Goal: Navigation & Orientation: Find specific page/section

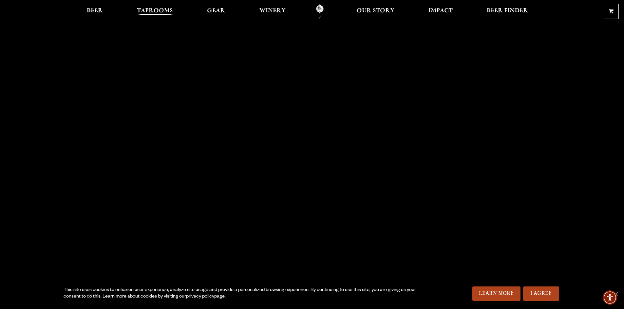
click at [153, 11] on span "Taprooms" at bounding box center [155, 10] width 36 height 5
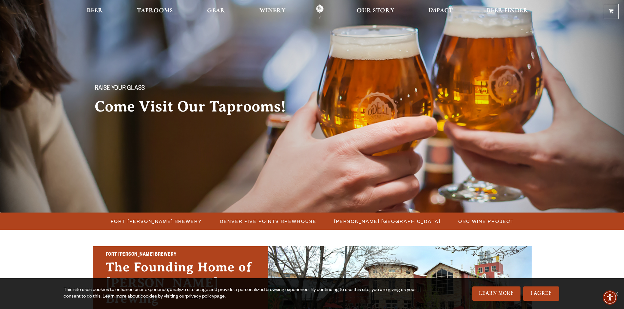
click at [161, 212] on img at bounding box center [312, 106] width 624 height 213
click at [164, 218] on span "Fort [PERSON_NAME] Brewery" at bounding box center [156, 221] width 91 height 9
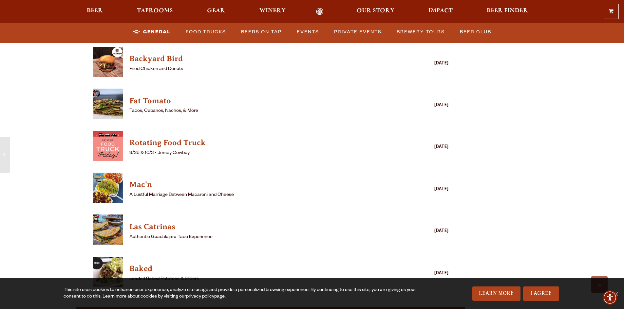
scroll to position [916, 0]
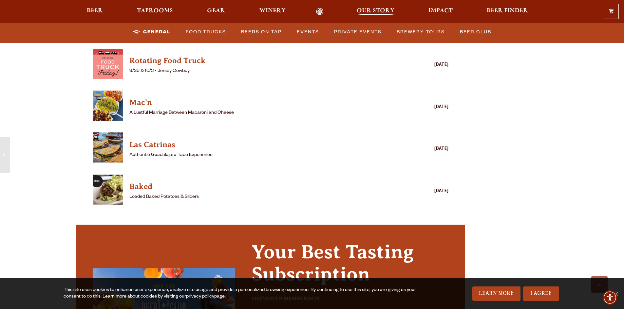
click at [383, 10] on span "Our Story" at bounding box center [375, 10] width 38 height 5
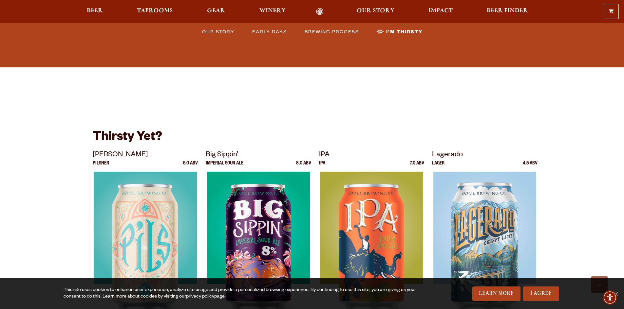
scroll to position [1898, 0]
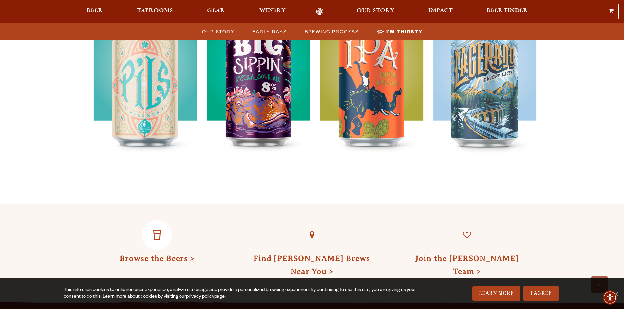
click at [157, 254] on link "Browse the Beers" at bounding box center [156, 258] width 75 height 9
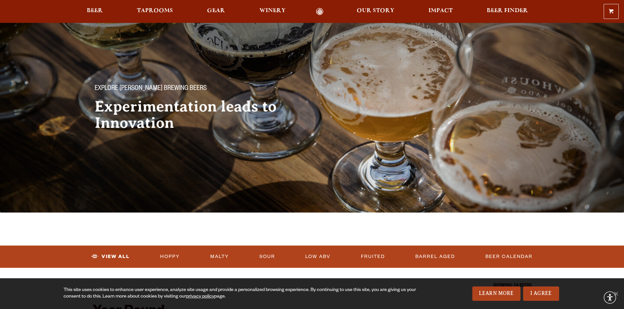
scroll to position [229, 0]
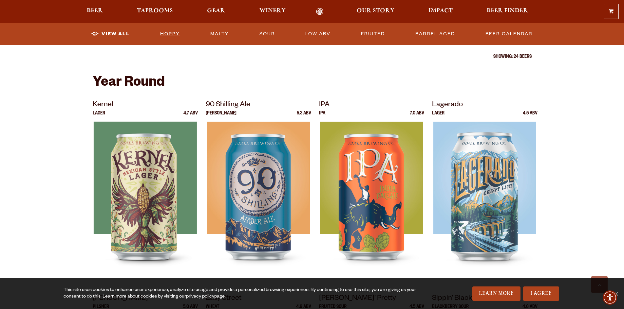
click at [164, 33] on link "Hoppy" at bounding box center [169, 34] width 25 height 15
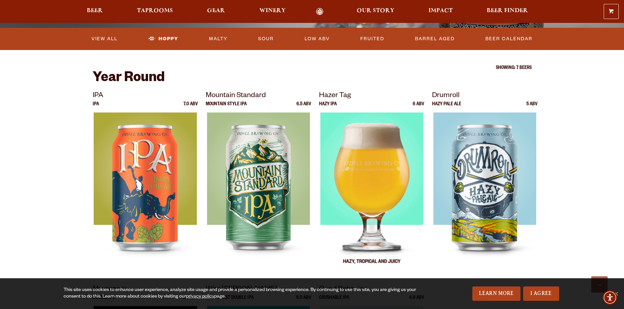
scroll to position [196, 0]
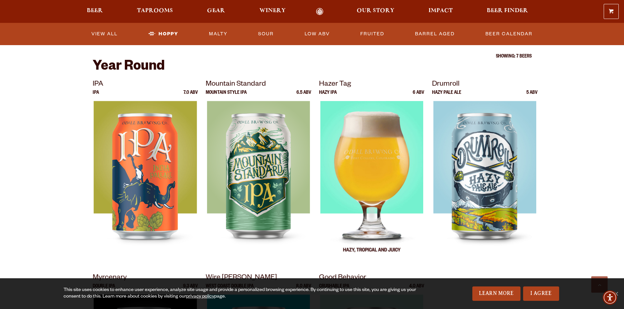
click at [371, 154] on img at bounding box center [371, 183] width 103 height 164
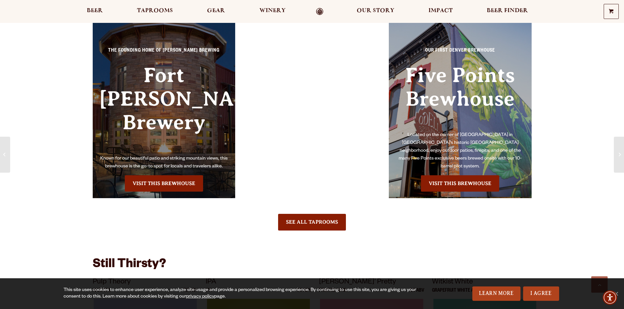
scroll to position [393, 0]
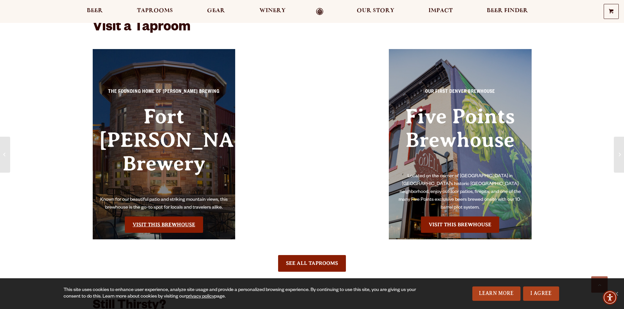
click at [189, 217] on link "Visit this Brewhouse" at bounding box center [164, 225] width 78 height 16
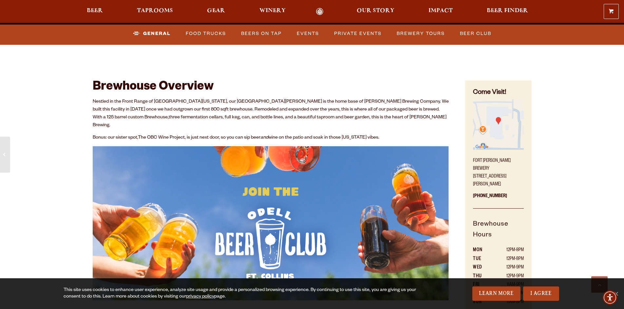
scroll to position [425, 0]
